Goal: Information Seeking & Learning: Learn about a topic

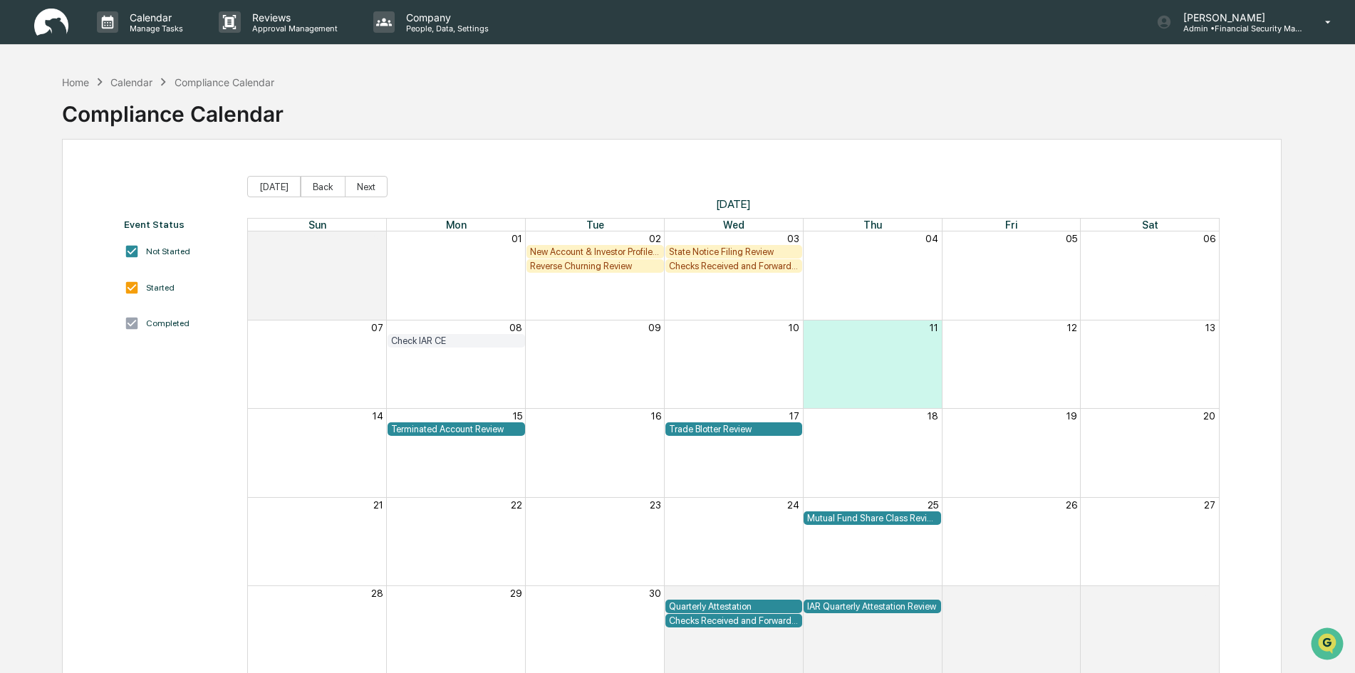
click at [470, 339] on div "Check IAR CE" at bounding box center [456, 341] width 130 height 11
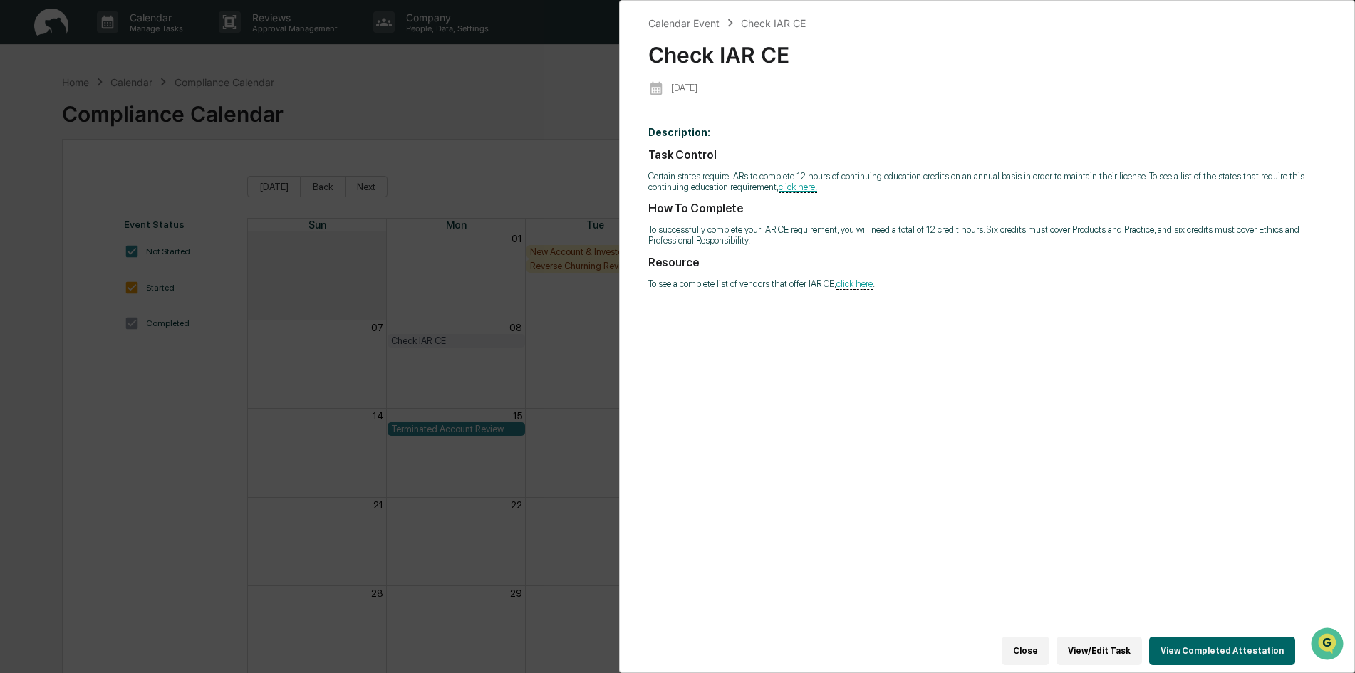
click at [1043, 641] on button "Close" at bounding box center [1026, 651] width 48 height 29
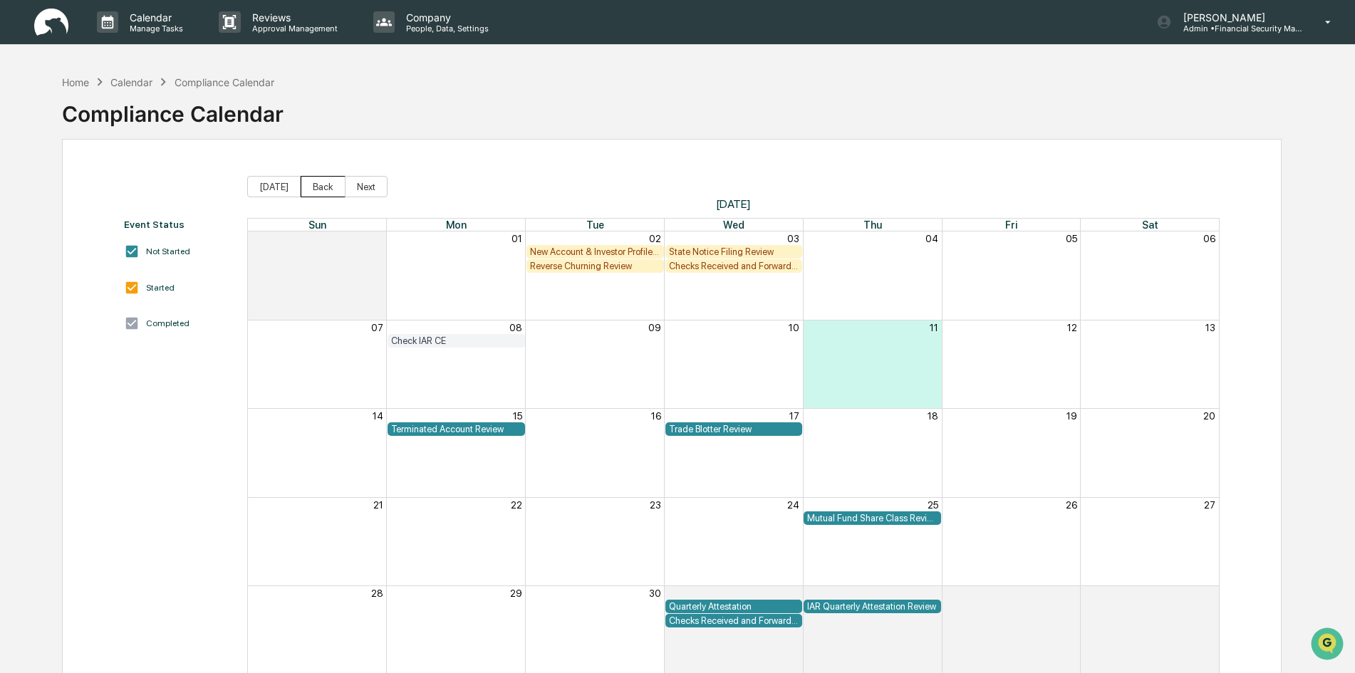
click at [321, 186] on button "Back" at bounding box center [323, 186] width 45 height 21
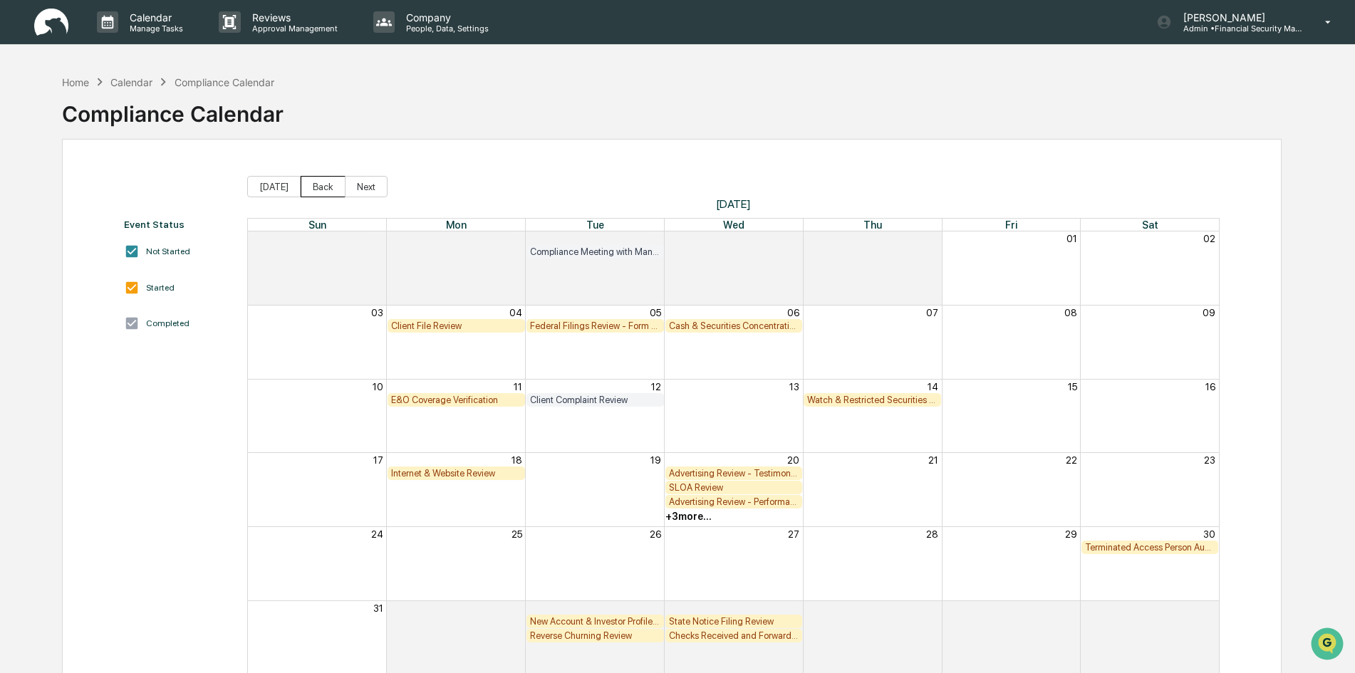
click at [311, 183] on button "Back" at bounding box center [323, 186] width 45 height 21
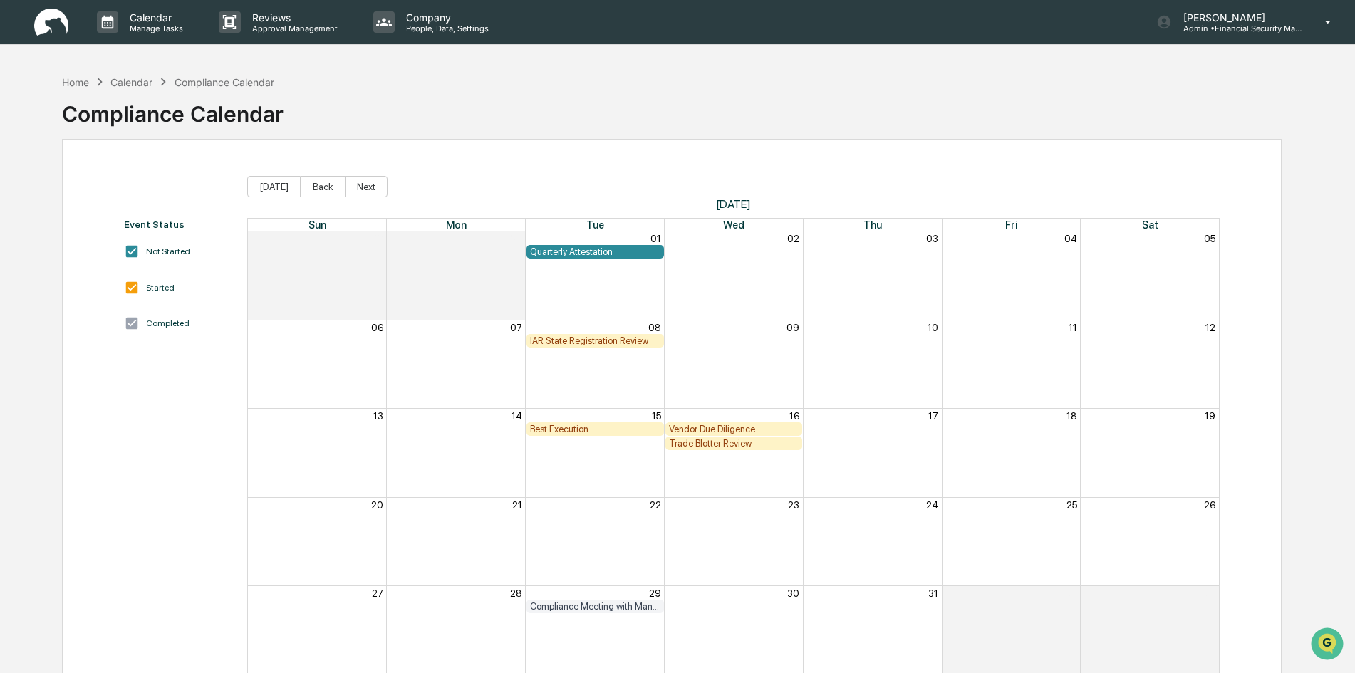
drag, startPoint x: 371, startPoint y: 278, endPoint x: 375, endPoint y: 285, distance: 8.3
click at [373, 283] on div "Month View" at bounding box center [317, 276] width 138 height 88
click at [624, 606] on div "Compliance Meeting with Management" at bounding box center [595, 606] width 130 height 11
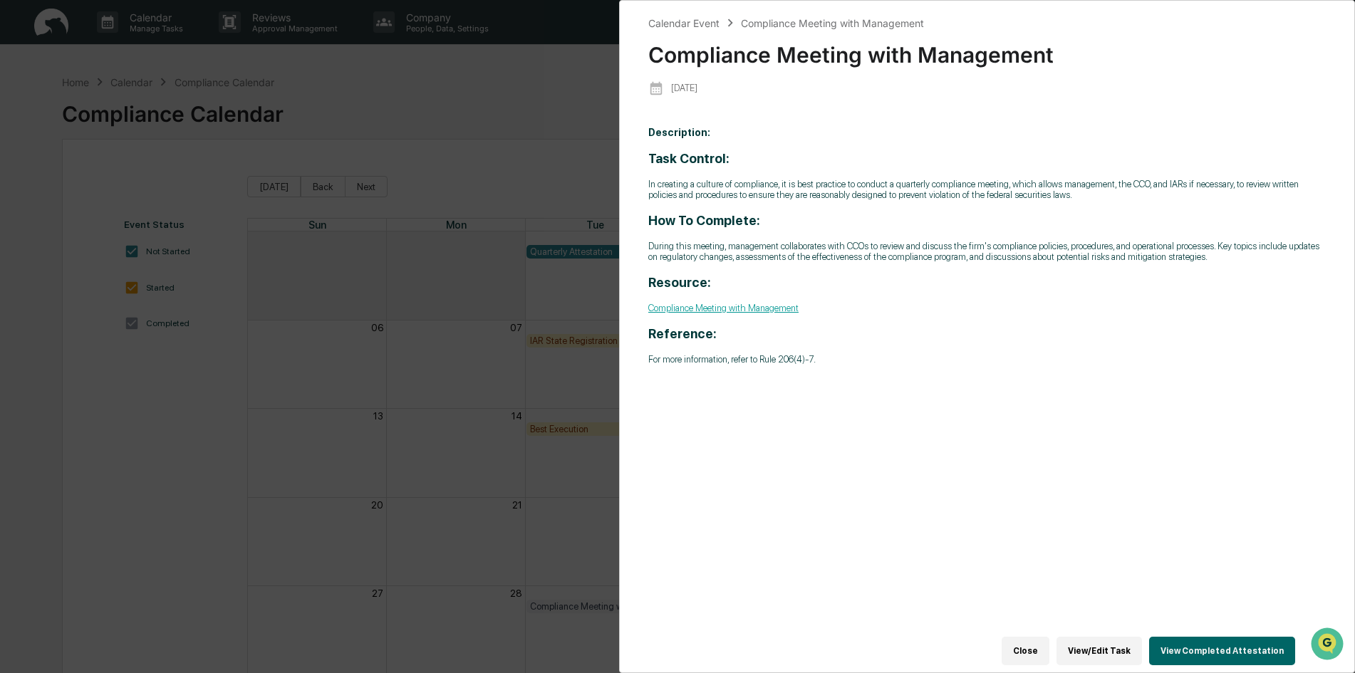
click at [117, 445] on div "Calendar Event Compliance Meeting with Management Compliance Meeting with Manag…" at bounding box center [677, 336] width 1355 height 673
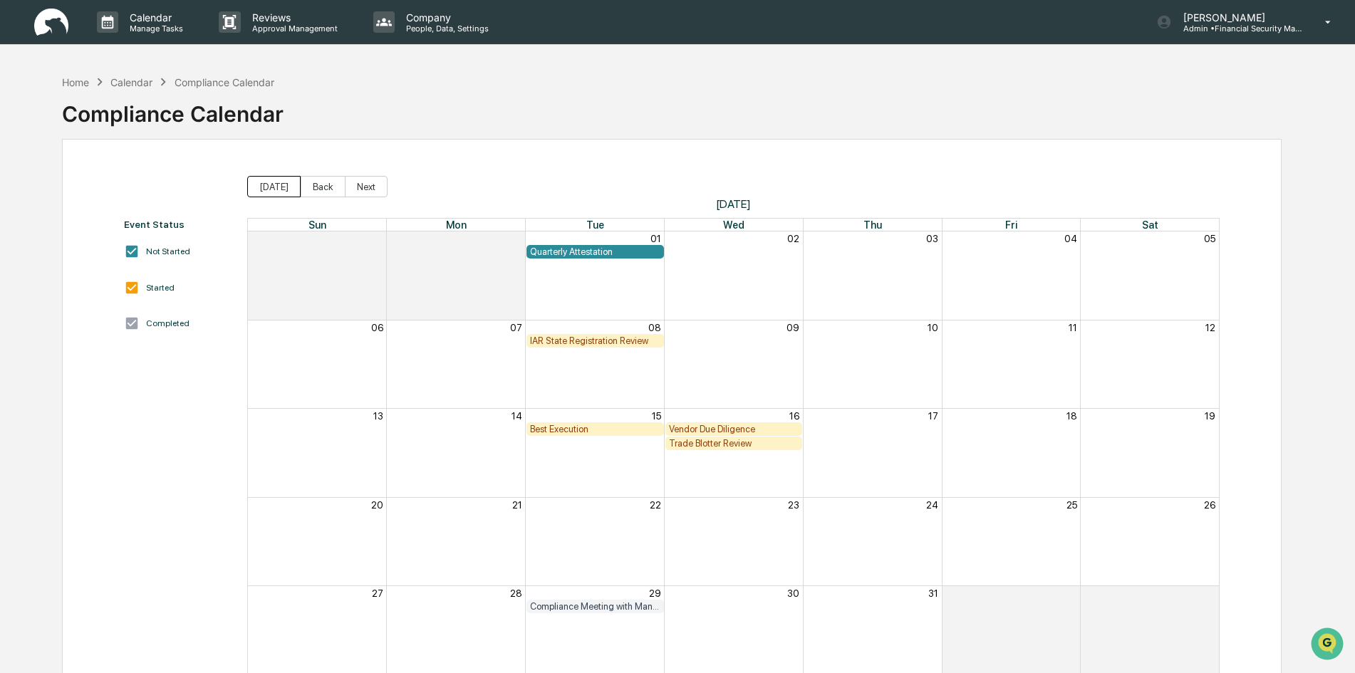
click at [259, 193] on button "[DATE]" at bounding box center [273, 186] width 53 height 21
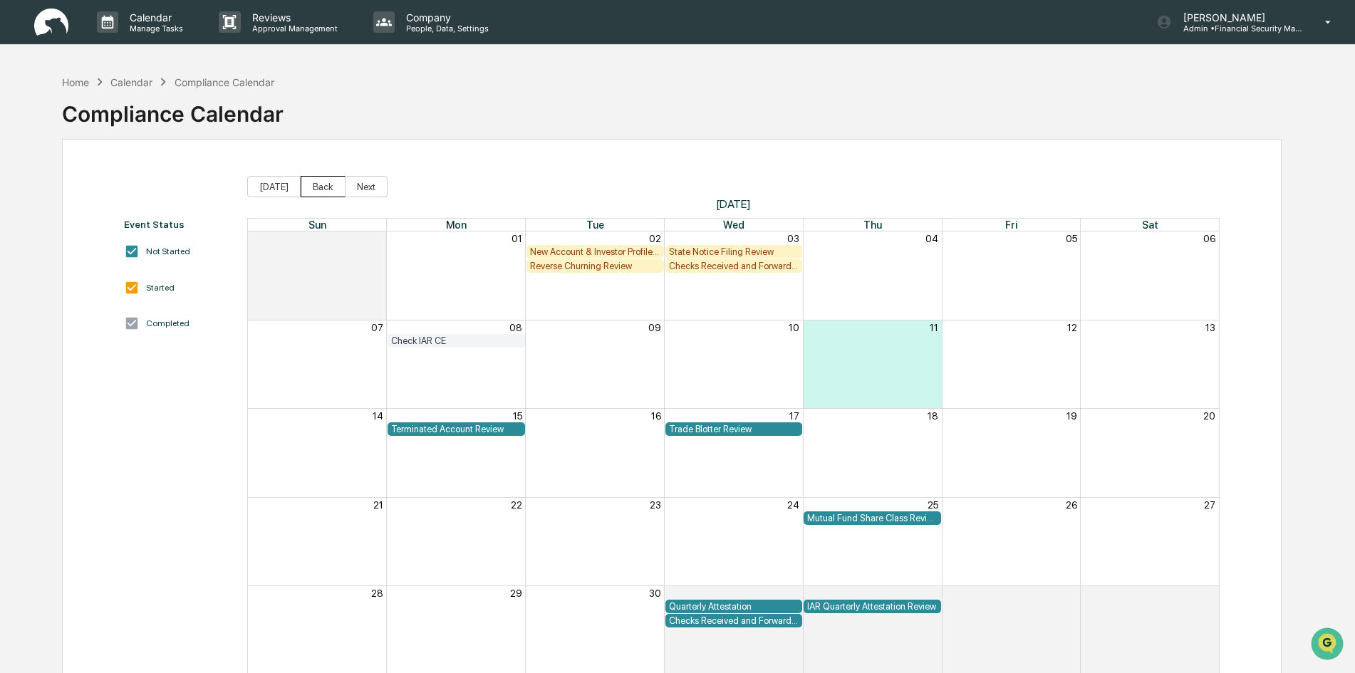
click at [316, 184] on button "Back" at bounding box center [323, 186] width 45 height 21
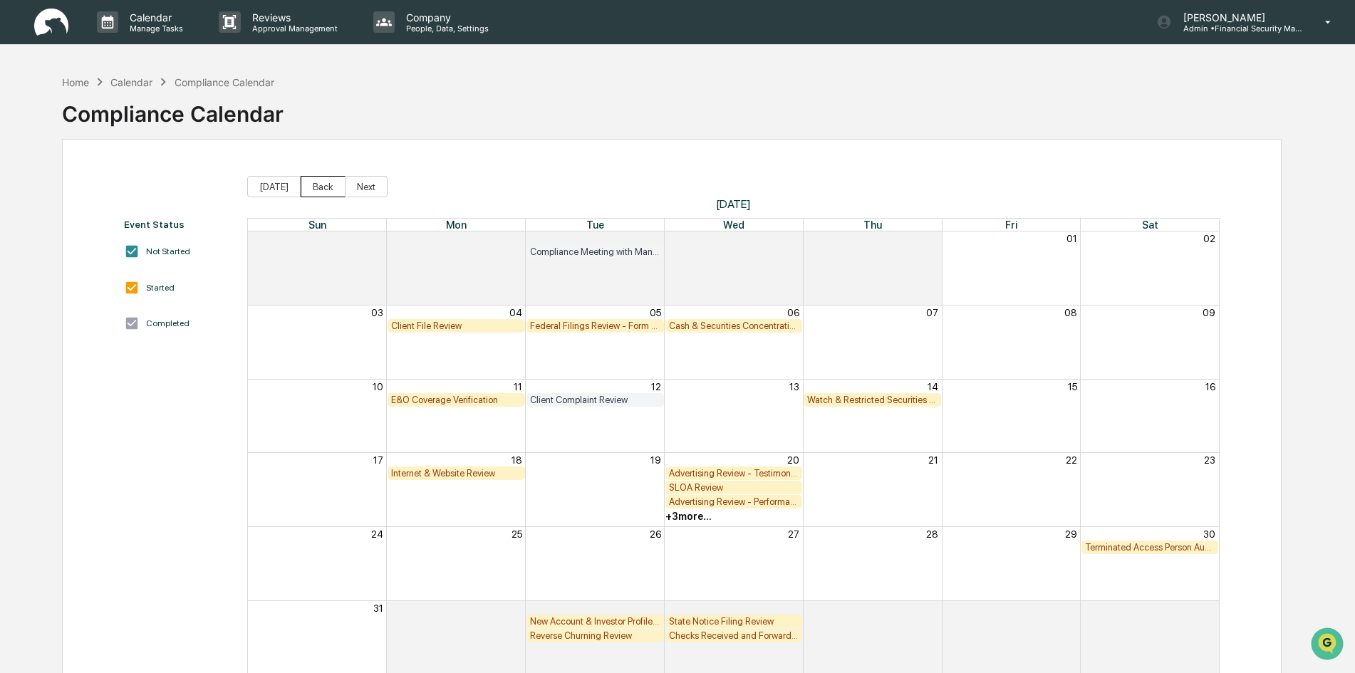
click at [316, 184] on button "Back" at bounding box center [323, 186] width 45 height 21
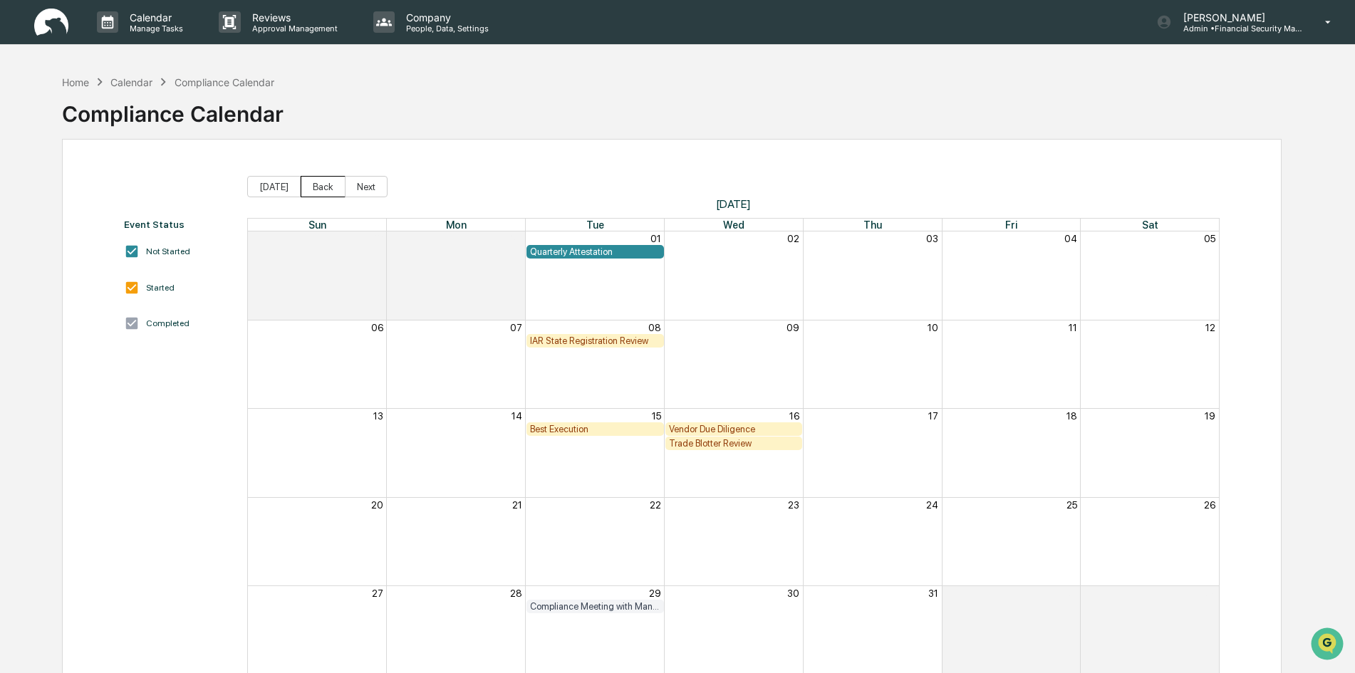
click at [316, 184] on button "Back" at bounding box center [323, 186] width 45 height 21
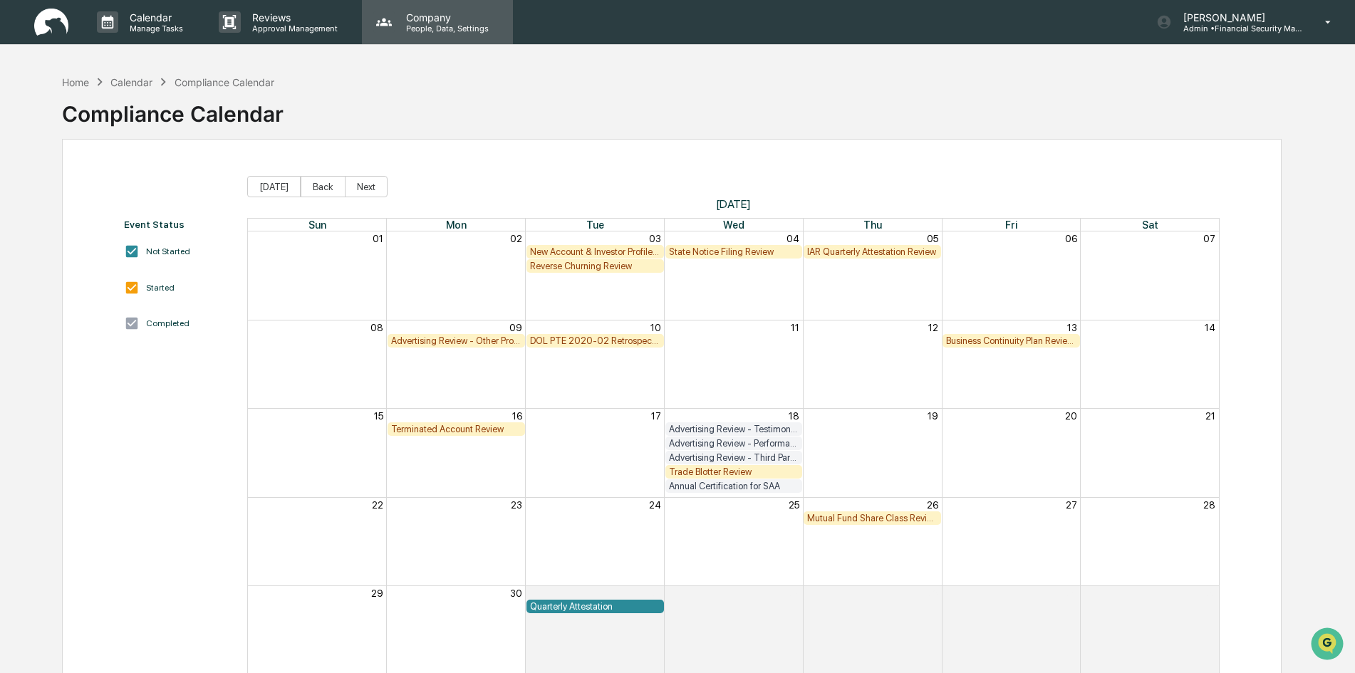
click at [414, 26] on p "People, Data, Settings" at bounding box center [445, 29] width 101 height 10
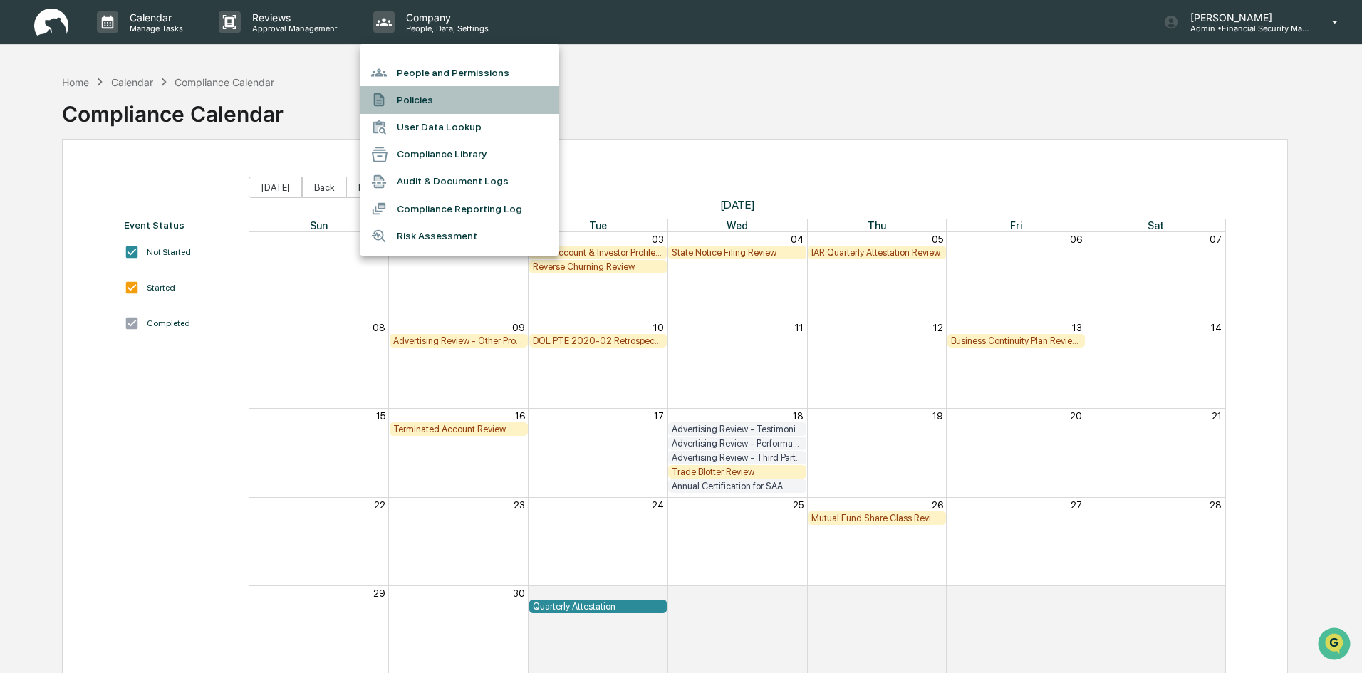
click at [405, 107] on li "Policies" at bounding box center [460, 99] width 200 height 27
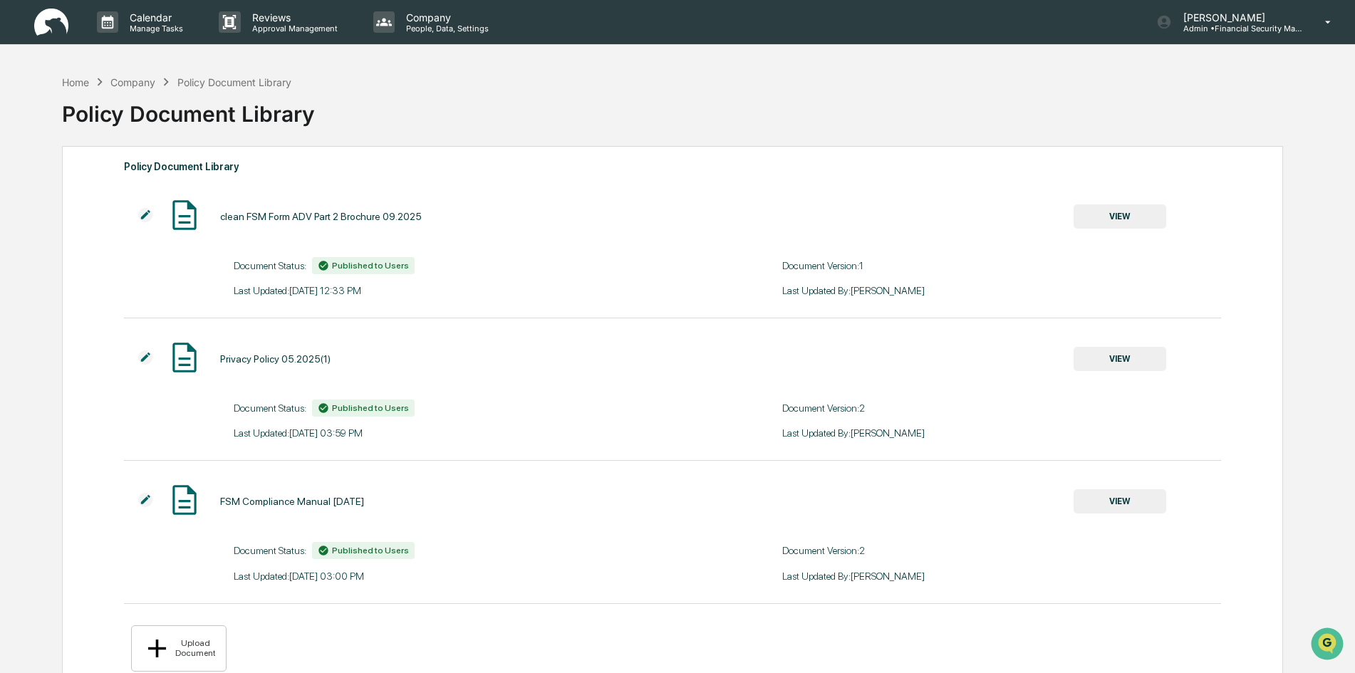
scroll to position [68, 0]
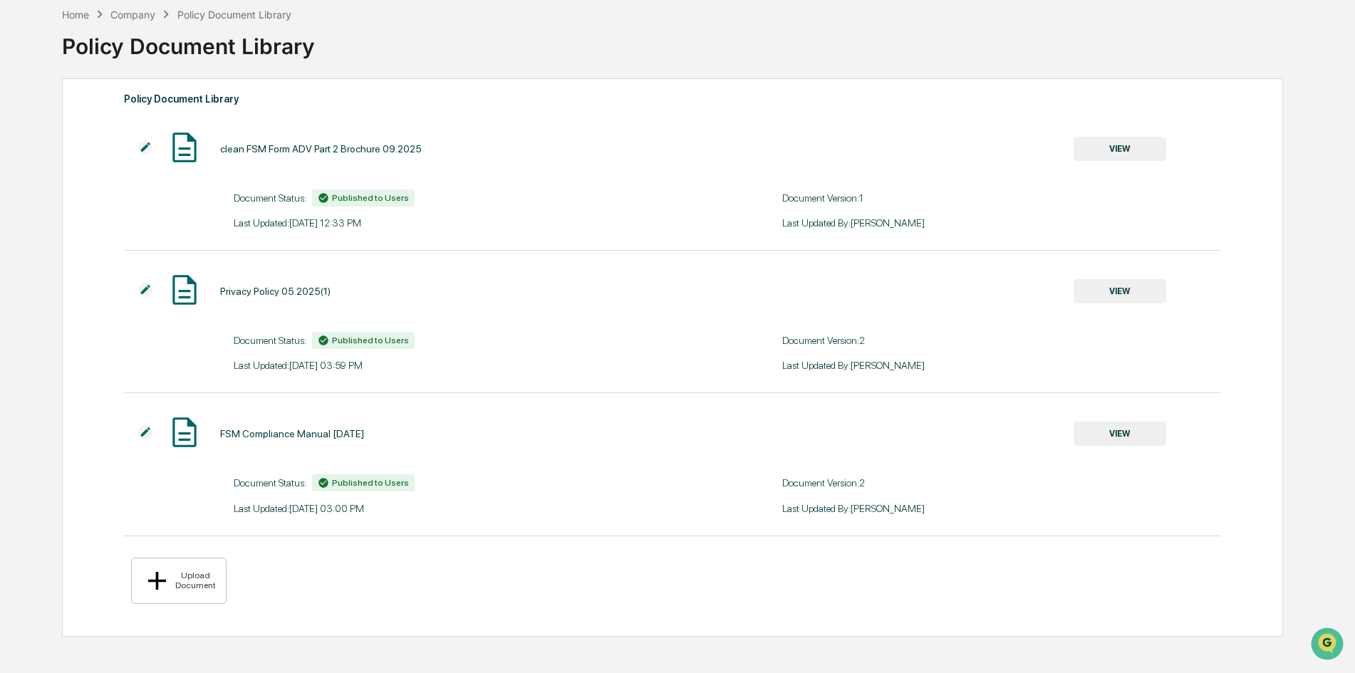
click at [1100, 149] on button "VIEW" at bounding box center [1120, 149] width 93 height 24
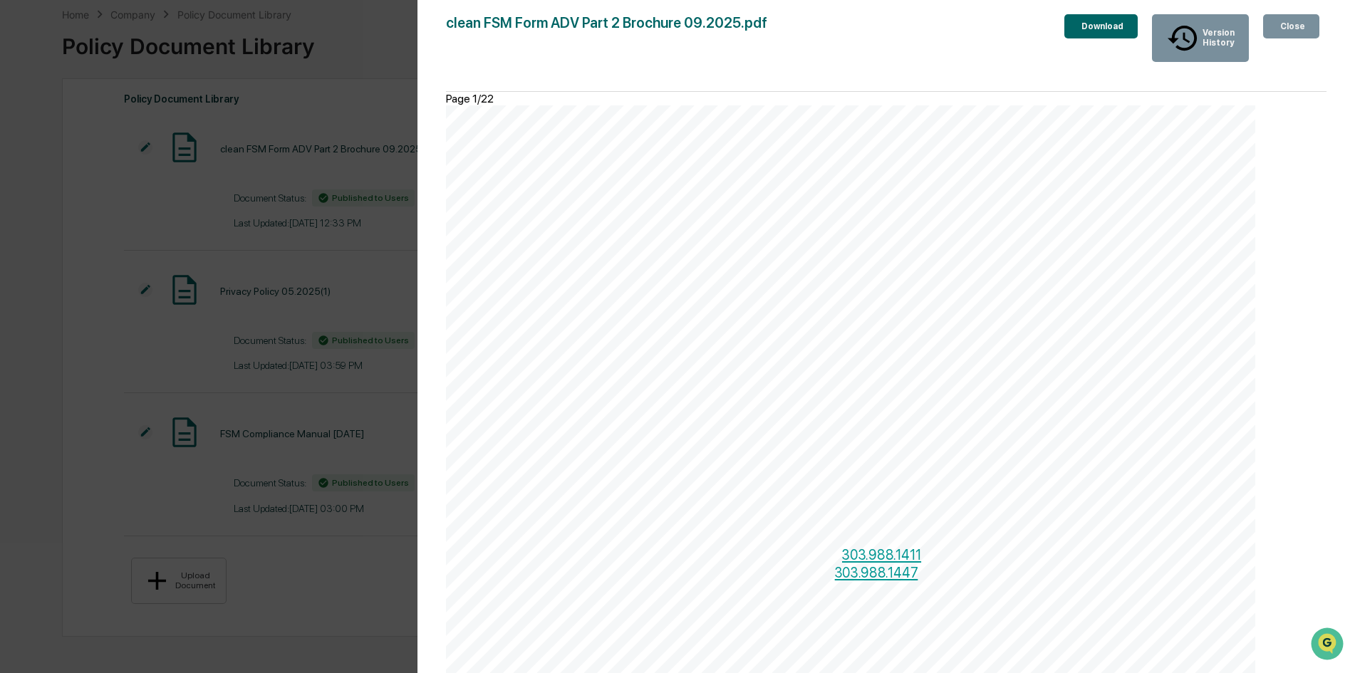
scroll to position [0, 0]
click at [1305, 18] on button "Close" at bounding box center [1291, 26] width 56 height 24
